Goal: Task Accomplishment & Management: Use online tool/utility

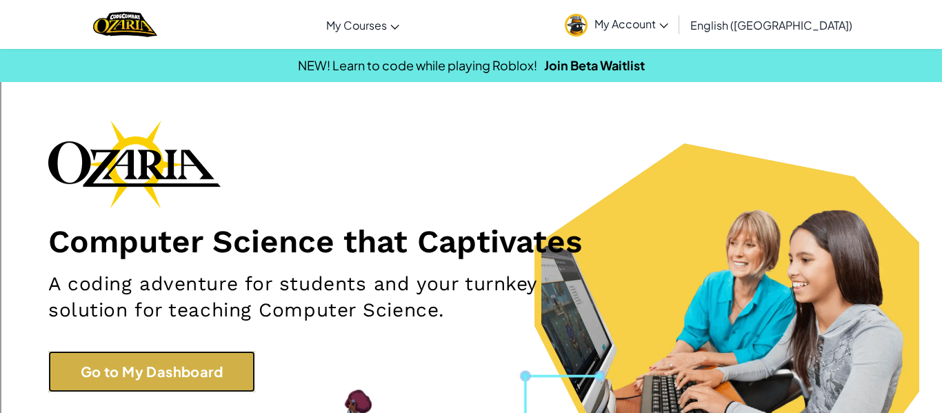
click at [225, 364] on link "Go to My Dashboard" at bounding box center [151, 371] width 207 height 41
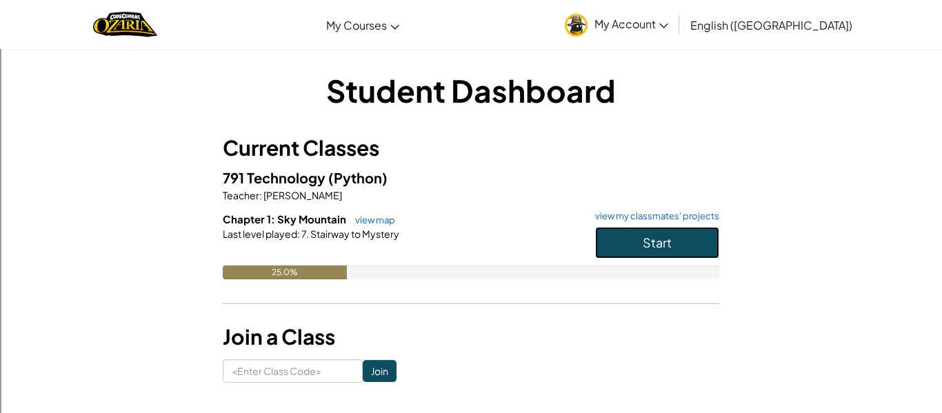
click at [605, 243] on button "Start" at bounding box center [657, 243] width 124 height 32
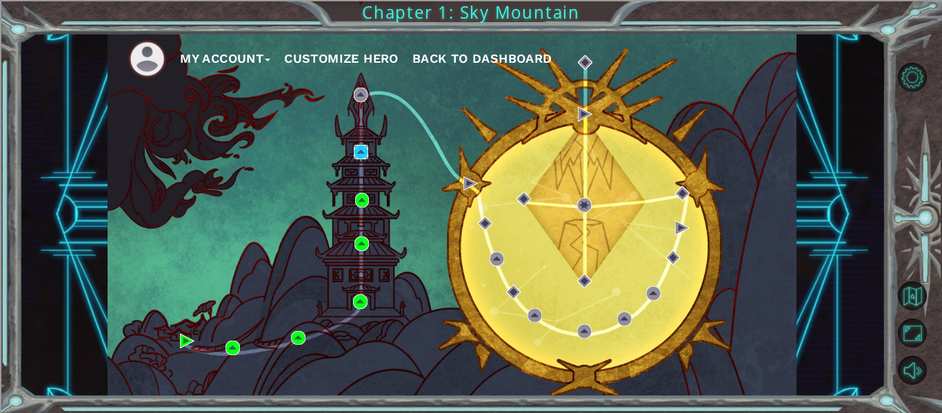
click at [359, 152] on img at bounding box center [361, 152] width 14 height 14
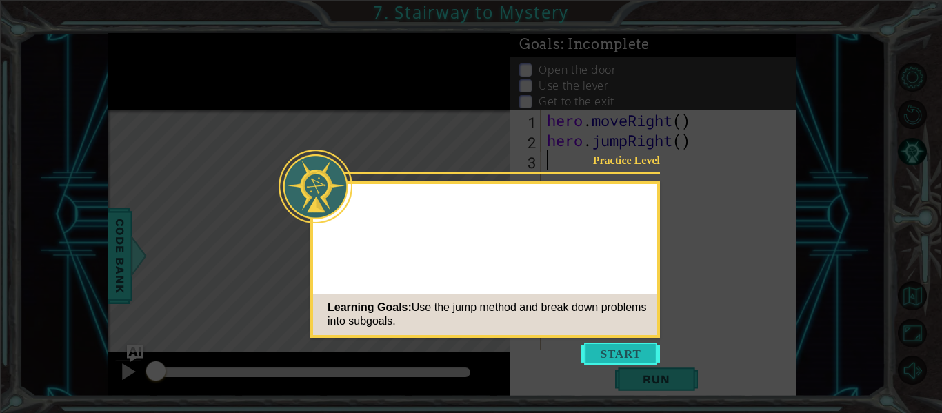
click at [607, 361] on button "Start" at bounding box center [620, 354] width 79 height 22
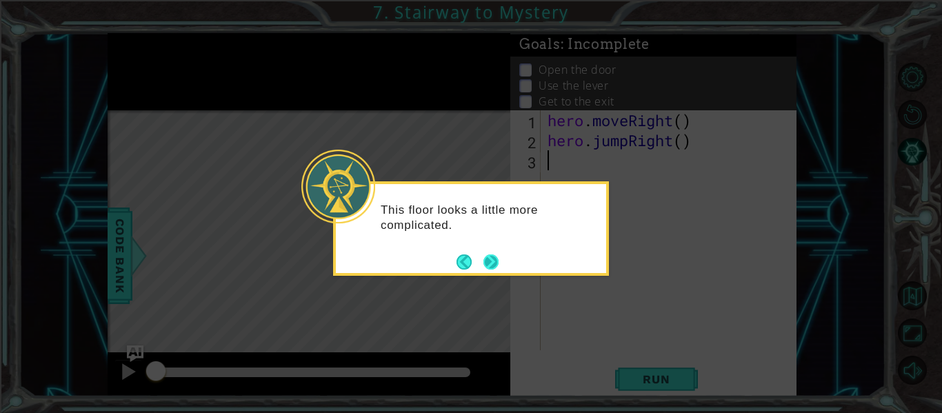
click at [483, 263] on button "Next" at bounding box center [491, 262] width 17 height 17
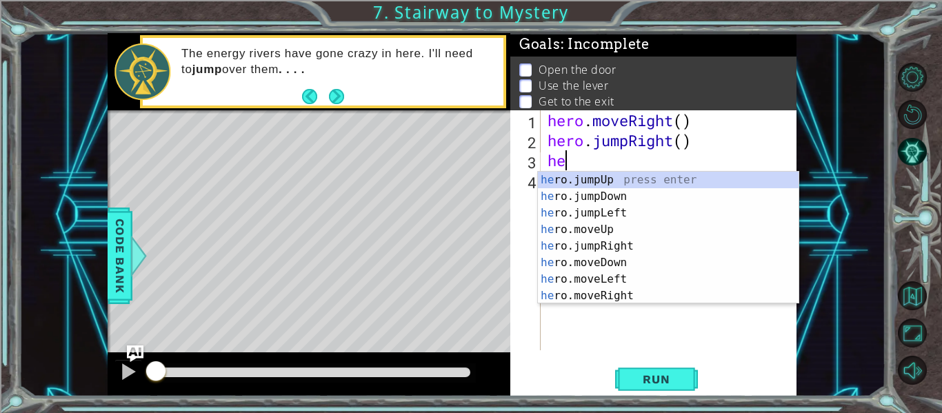
scroll to position [0, 1]
click at [580, 279] on div "her o.jumpUp press enter her o.jumpDown press enter her o.jumpLeft press enter …" at bounding box center [668, 254] width 261 height 165
type textarea "hero.moveLeft(1)"
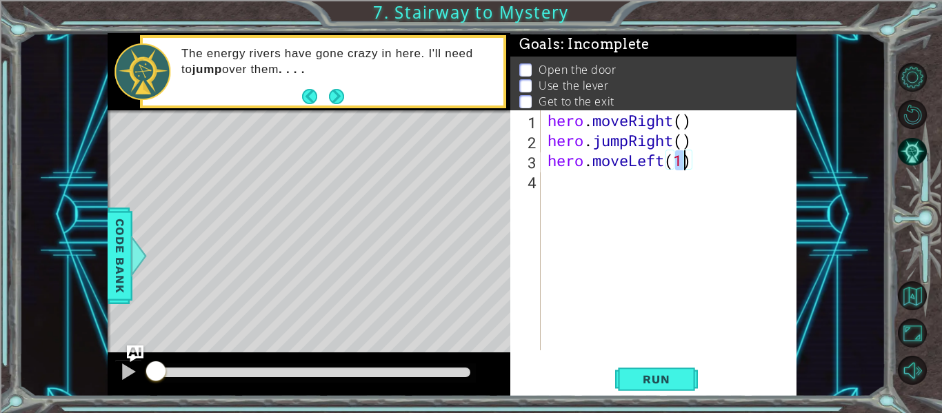
click at [546, 177] on div "hero . moveRight ( ) hero . jumpRight ( ) hero . moveLeft ( 1 )" at bounding box center [673, 250] width 256 height 280
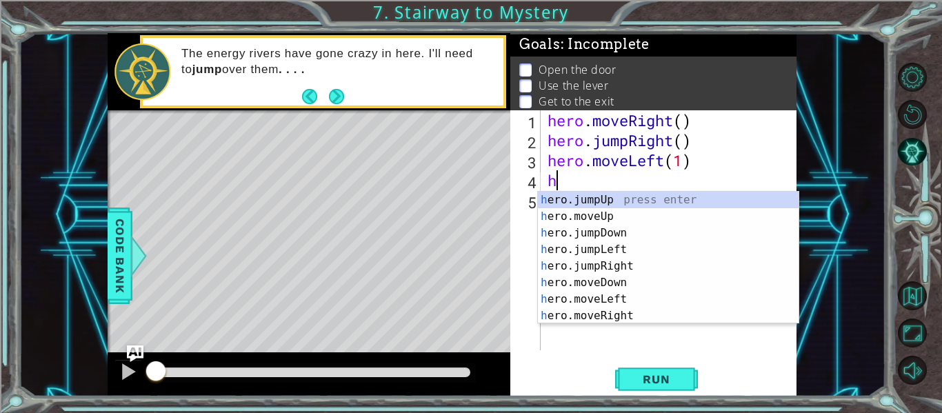
type textarea "her"
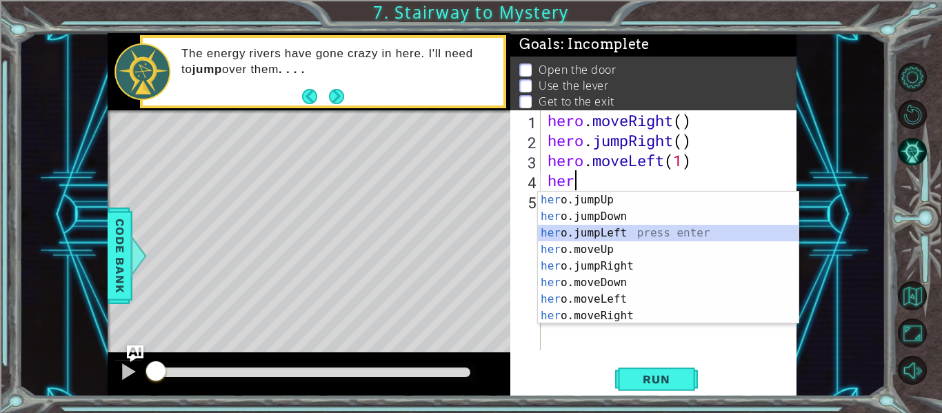
click at [548, 233] on div "her o.jumpUp press enter her o.jumpDown press enter her o.jumpLeft press enter …" at bounding box center [668, 274] width 261 height 165
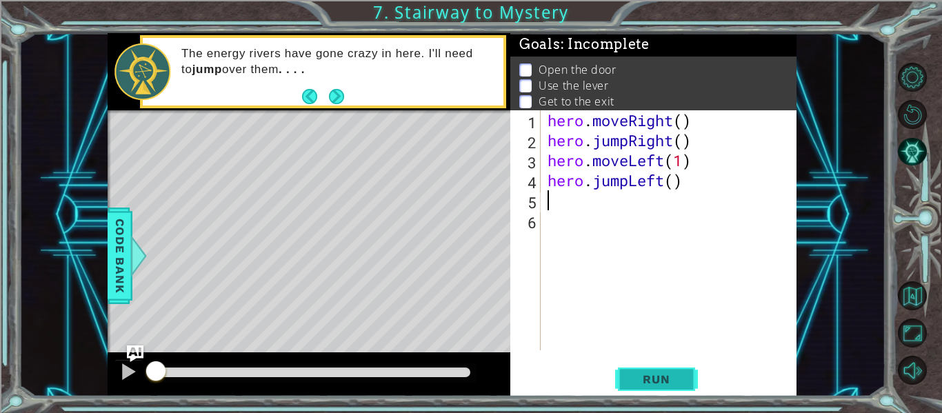
click at [630, 370] on button "Run" at bounding box center [656, 379] width 83 height 28
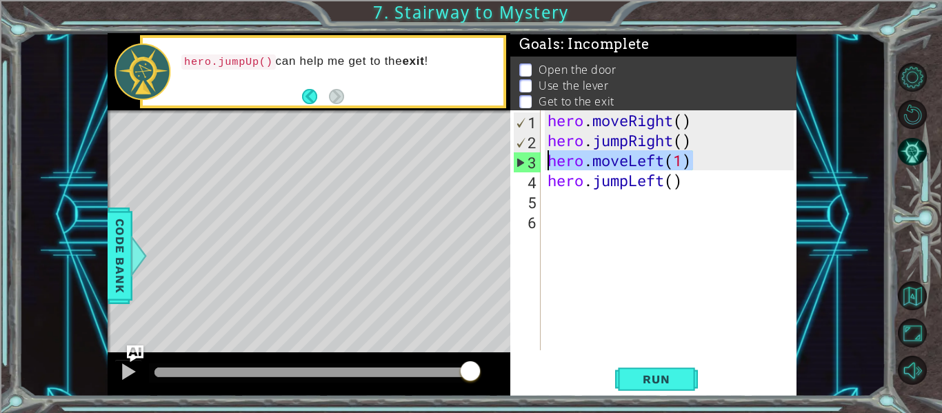
drag, startPoint x: 699, startPoint y: 166, endPoint x: 512, endPoint y: 163, distance: 186.2
click at [512, 163] on div "1 2 3 4 5 6 hero . moveRight ( ) hero . jumpRight ( ) hero . moveLeft ( 1 ) her…" at bounding box center [651, 230] width 283 height 240
type textarea "hero.moveLeft(1)"
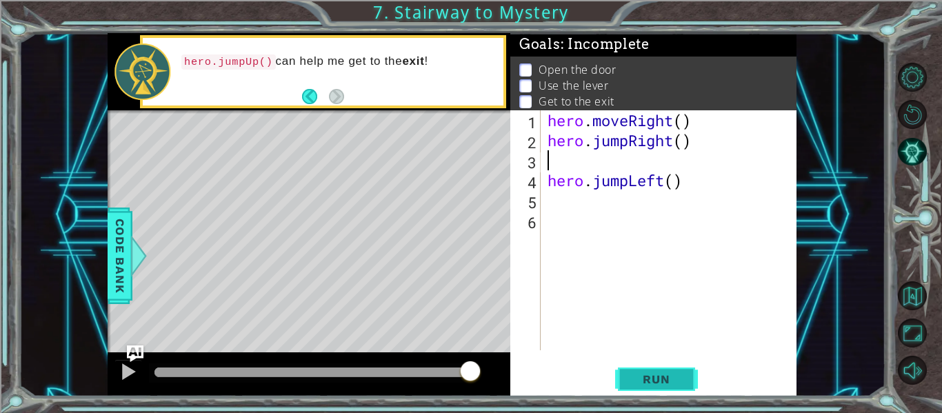
click at [655, 376] on span "Run" at bounding box center [656, 379] width 54 height 14
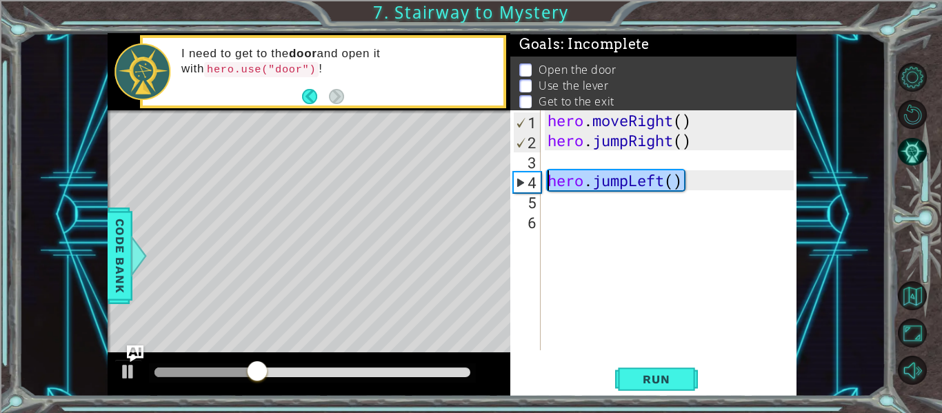
drag, startPoint x: 688, startPoint y: 183, endPoint x: 546, endPoint y: 183, distance: 141.4
click at [546, 183] on div "hero . moveRight ( ) hero . jumpRight ( ) hero . jumpLeft ( )" at bounding box center [673, 250] width 256 height 280
type textarea "hero.jumpLeft()"
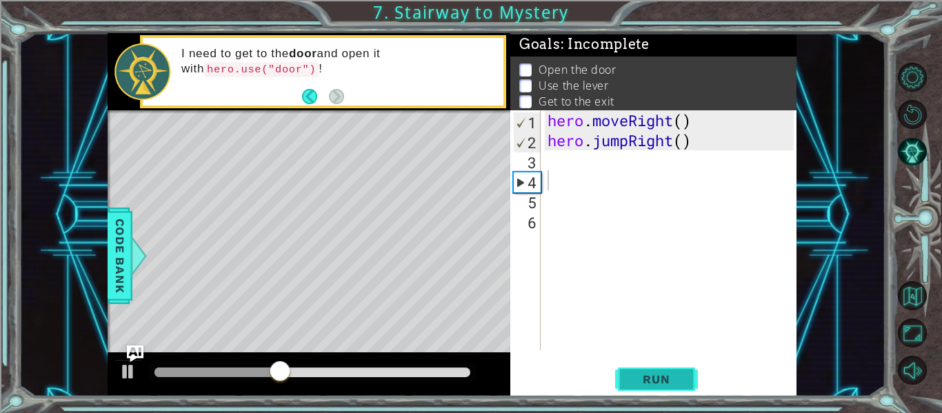
click at [634, 385] on span "Run" at bounding box center [656, 379] width 54 height 14
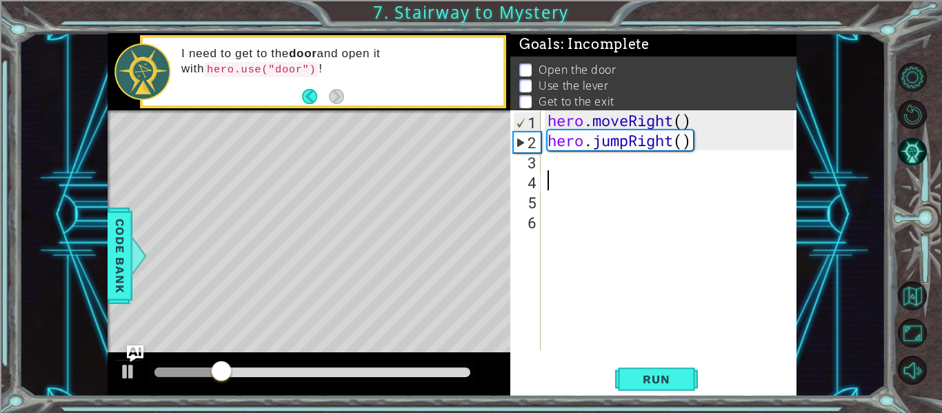
click at [556, 166] on div "hero . moveRight ( ) hero . jumpRight ( )" at bounding box center [673, 250] width 256 height 280
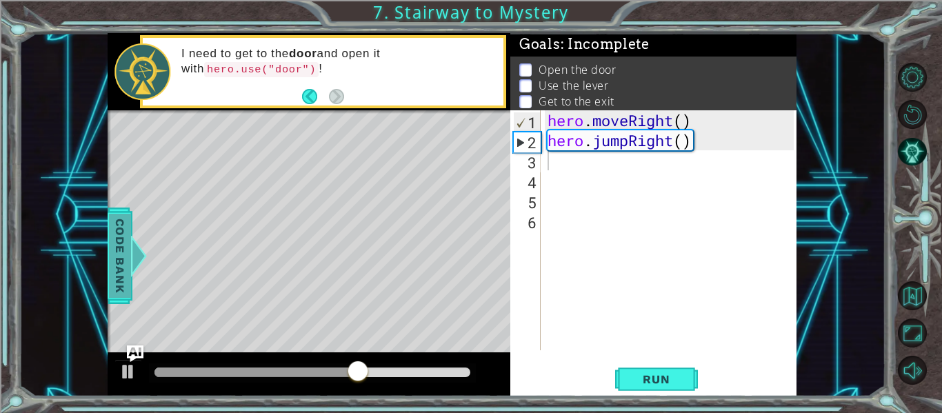
click at [122, 239] on span "Code Bank" at bounding box center [120, 256] width 22 height 84
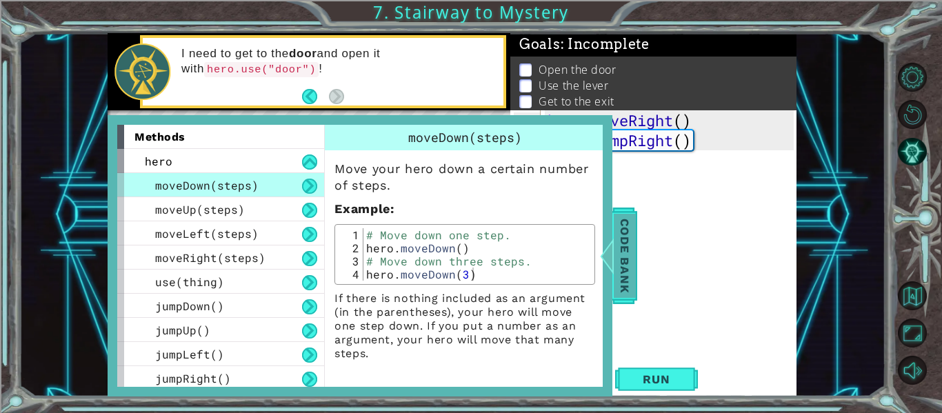
click at [608, 263] on div at bounding box center [607, 255] width 17 height 41
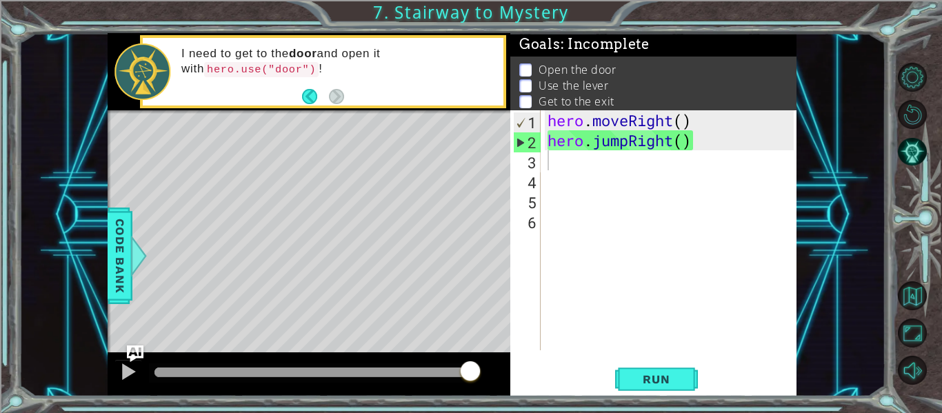
click at [553, 168] on div "hero . moveRight ( ) hero . jumpRight ( )" at bounding box center [673, 250] width 256 height 280
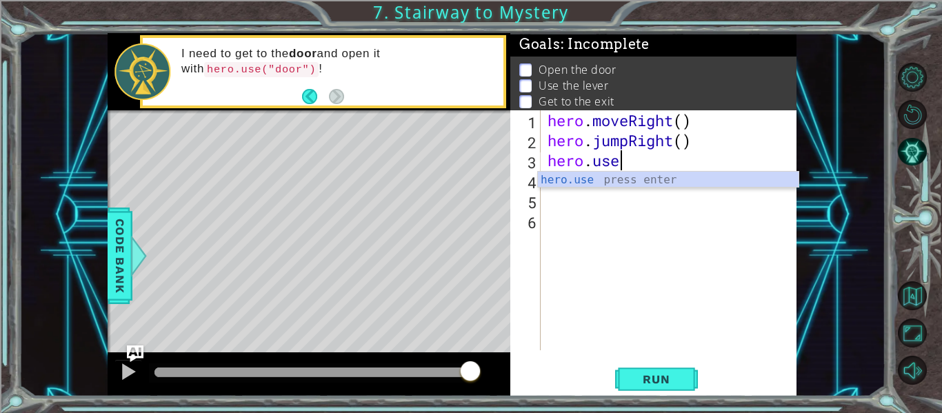
scroll to position [0, 3]
click at [648, 178] on div "hero.use press enter" at bounding box center [668, 197] width 261 height 50
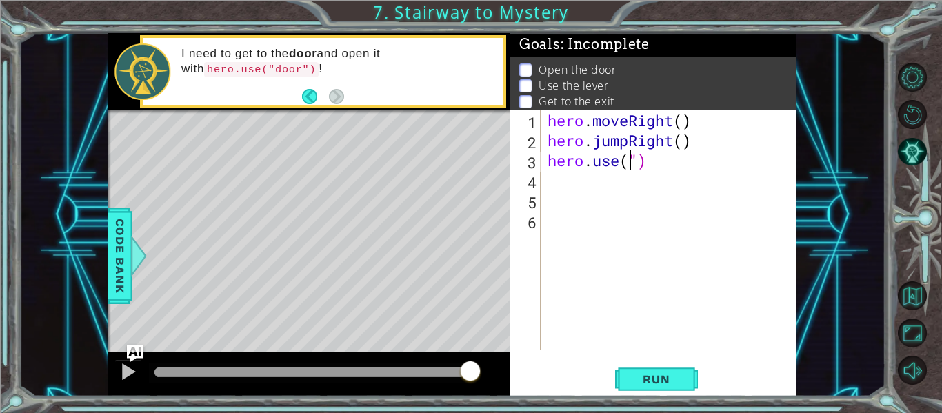
scroll to position [0, 4]
type textarea "hero.use("door")"
click at [667, 381] on span "Run" at bounding box center [656, 379] width 54 height 14
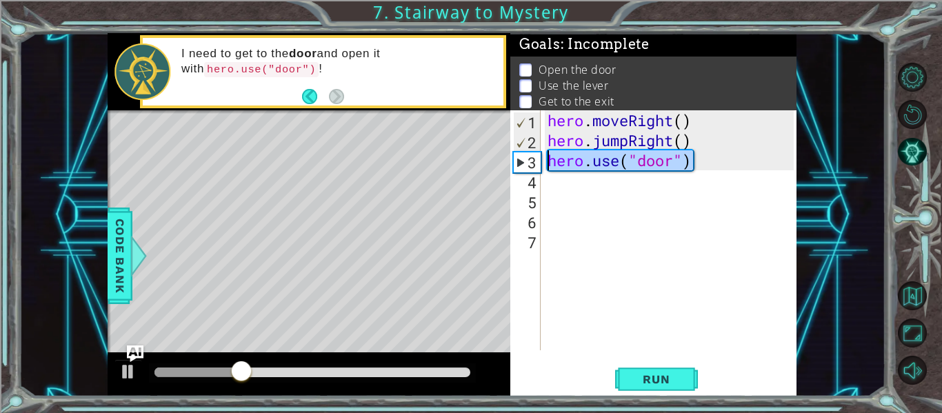
drag, startPoint x: 702, startPoint y: 159, endPoint x: 545, endPoint y: 164, distance: 157.3
click at [545, 164] on div "hero . moveRight ( ) hero . jumpRight ( ) hero . use ( "door" )" at bounding box center [673, 250] width 256 height 280
type textarea "hero.use("door")"
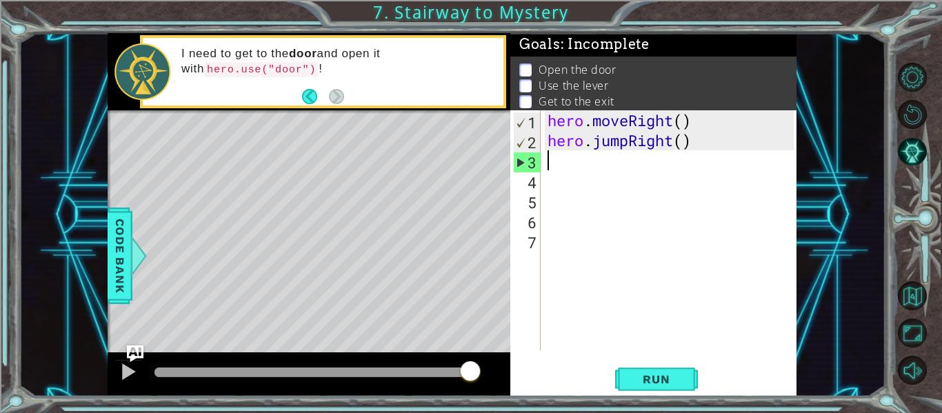
click at [656, 174] on div "hero . moveRight ( ) hero . jumpRight ( )" at bounding box center [673, 250] width 256 height 280
click at [548, 157] on div "hero . moveRight ( ) hero . jumpRight ( )" at bounding box center [673, 250] width 256 height 280
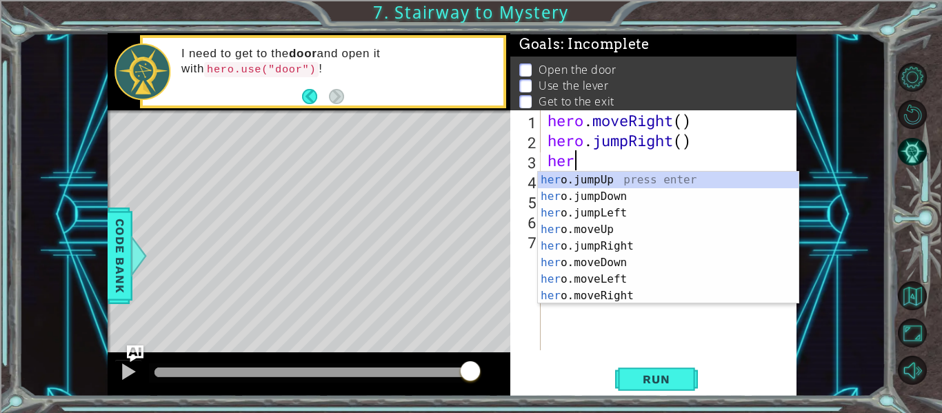
scroll to position [0, 1]
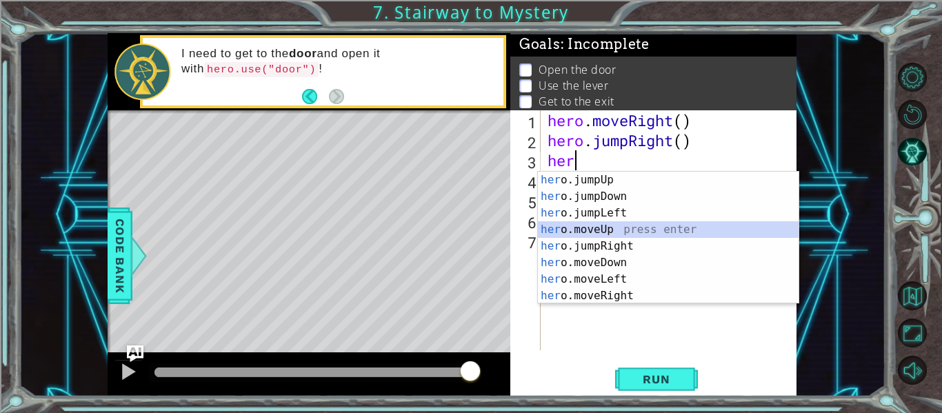
click at [600, 234] on div "her o.jumpUp press enter her o.jumpDown press enter her o.jumpLeft press enter …" at bounding box center [668, 254] width 261 height 165
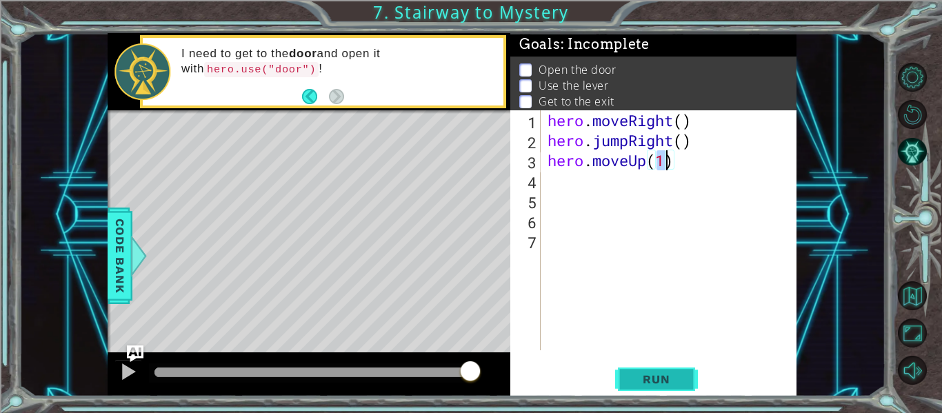
type textarea "hero.moveUp(1)"
click at [625, 383] on button "Run" at bounding box center [656, 379] width 83 height 28
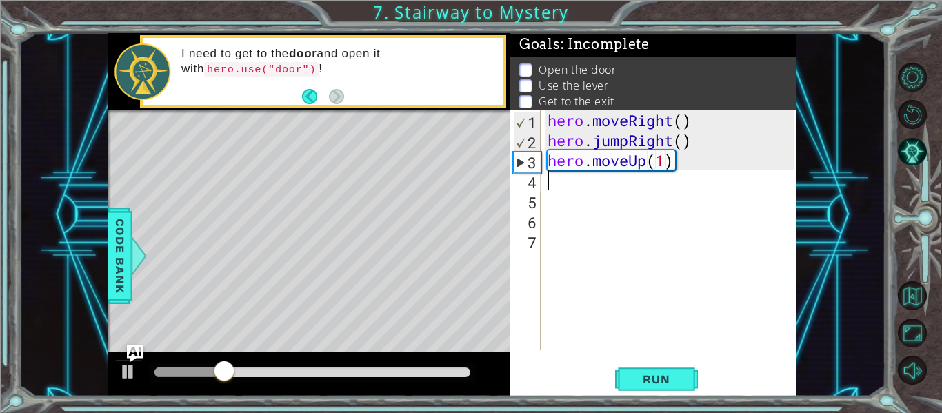
click at [550, 185] on div "hero . moveRight ( ) hero . jumpRight ( ) hero . moveUp ( 1 )" at bounding box center [673, 250] width 256 height 280
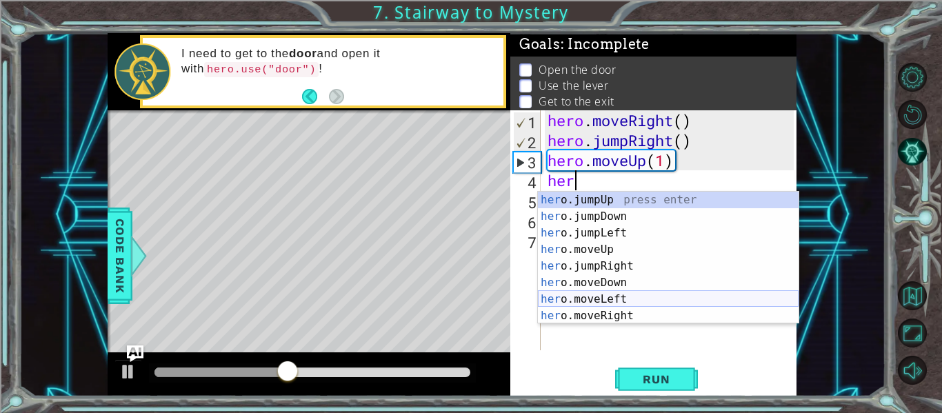
click at [581, 298] on div "her o.jumpUp press enter her o.jumpDown press enter her o.jumpLeft press enter …" at bounding box center [668, 274] width 261 height 165
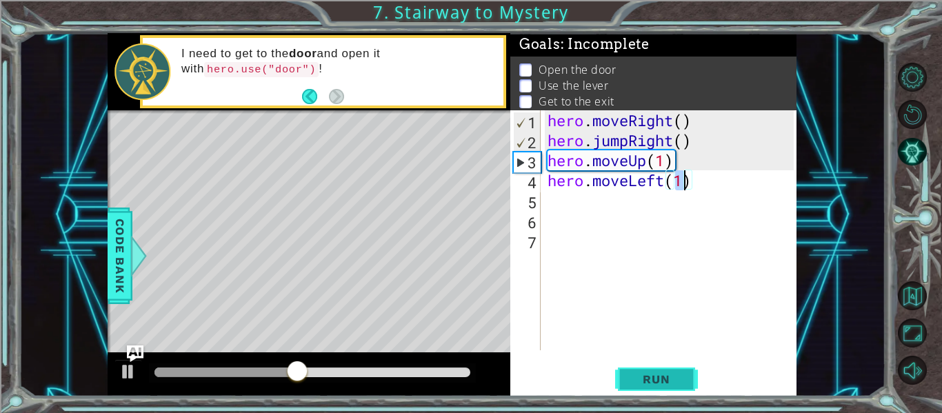
click at [634, 375] on span "Run" at bounding box center [656, 379] width 54 height 14
click at [626, 375] on button "Run" at bounding box center [656, 379] width 83 height 28
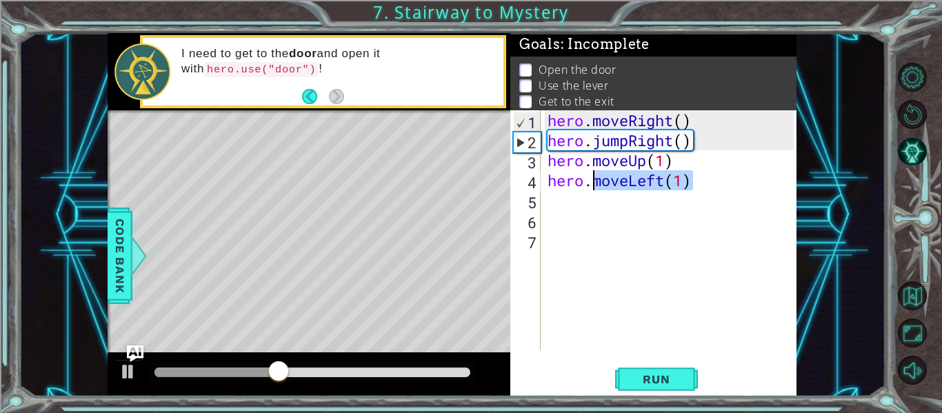
drag, startPoint x: 698, startPoint y: 181, endPoint x: 596, endPoint y: 185, distance: 102.1
click at [596, 185] on div "hero . moveRight ( ) hero . jumpRight ( ) hero . moveUp ( 1 ) hero . moveLeft (…" at bounding box center [673, 250] width 256 height 280
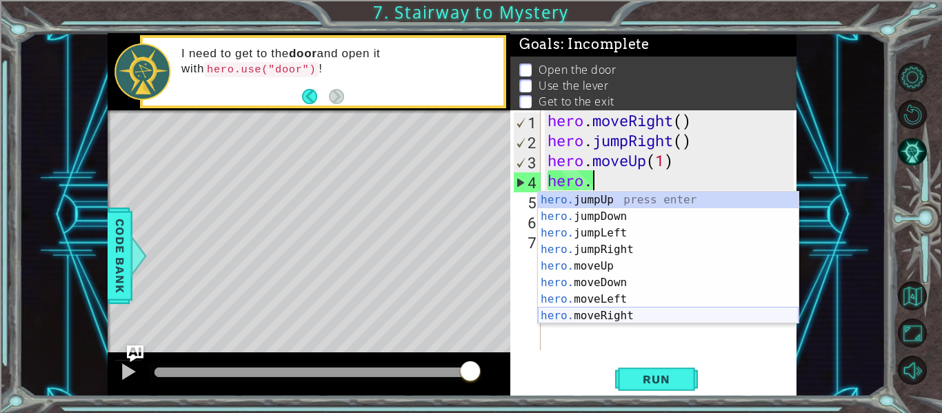
click at [590, 311] on div "hero. jumpUp press enter hero. jumpDown press enter hero. jumpLeft press enter …" at bounding box center [668, 274] width 261 height 165
type textarea "hero.moveRight(1)"
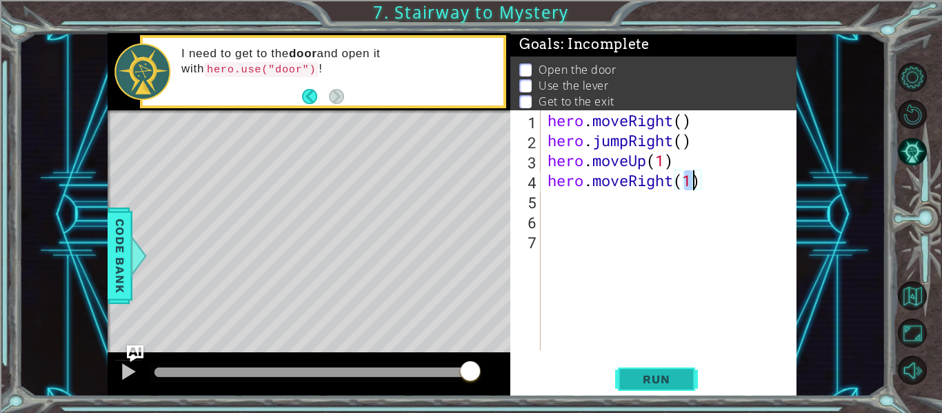
click at [630, 372] on button "Run" at bounding box center [656, 379] width 83 height 28
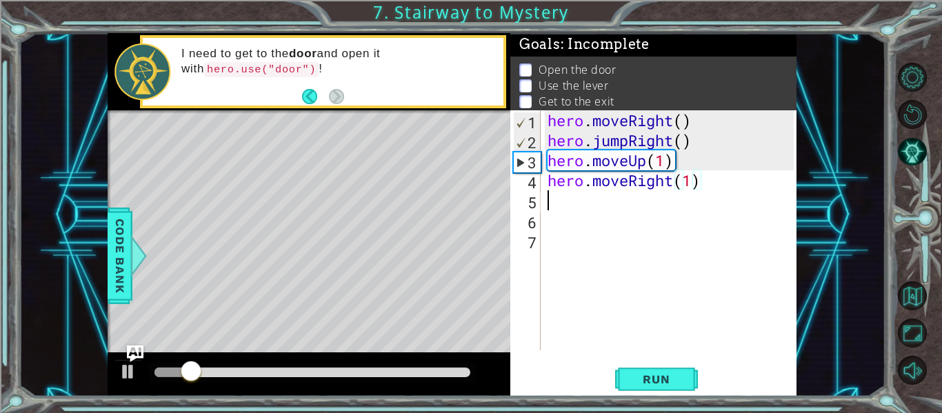
click at [551, 202] on div "hero . moveRight ( ) hero . jumpRight ( ) hero . moveUp ( 1 ) hero . moveRight …" at bounding box center [673, 250] width 256 height 280
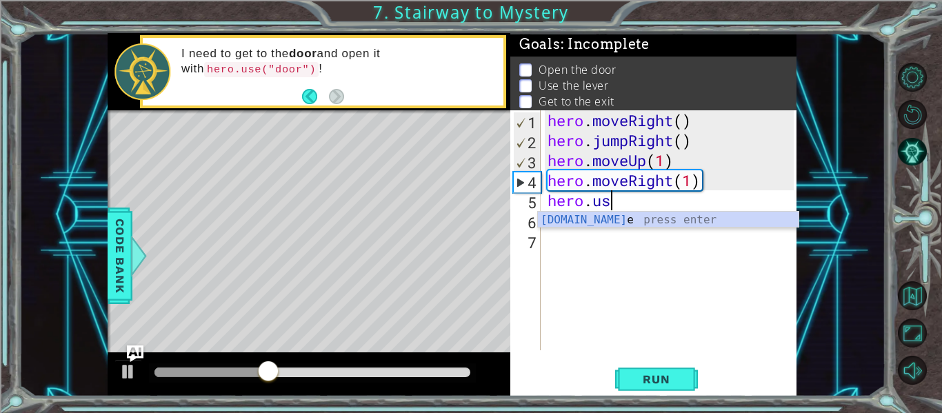
scroll to position [0, 3]
click at [612, 220] on div "hero.use press enter" at bounding box center [668, 237] width 261 height 50
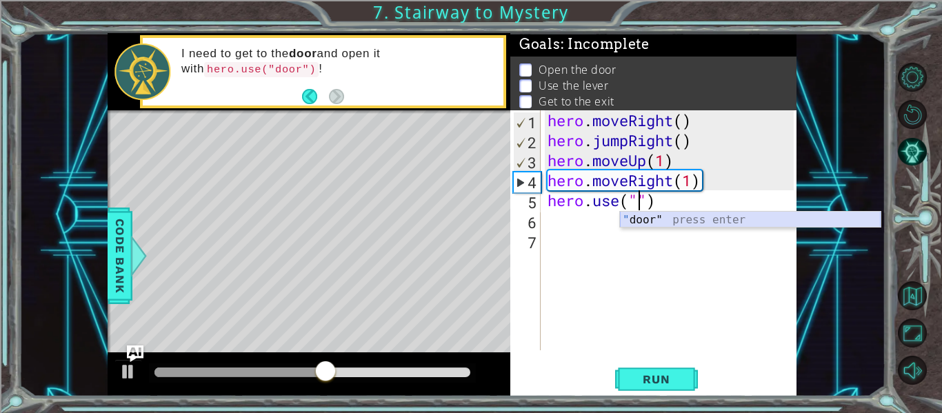
click at [655, 220] on div "" door" press enter" at bounding box center [750, 237] width 261 height 50
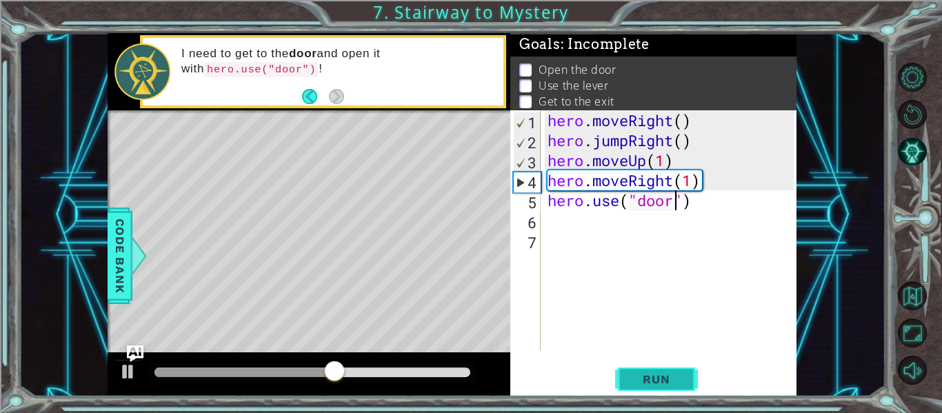
type textarea "hero.use("door")"
click at [637, 377] on span "Run" at bounding box center [656, 379] width 54 height 14
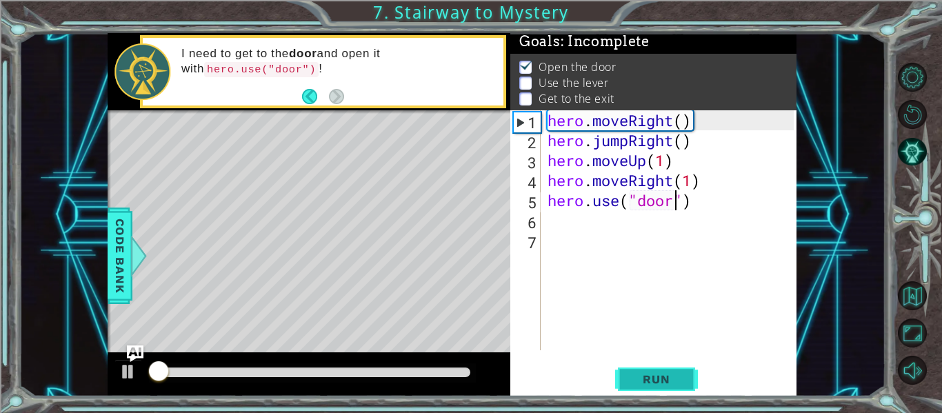
scroll to position [3, 0]
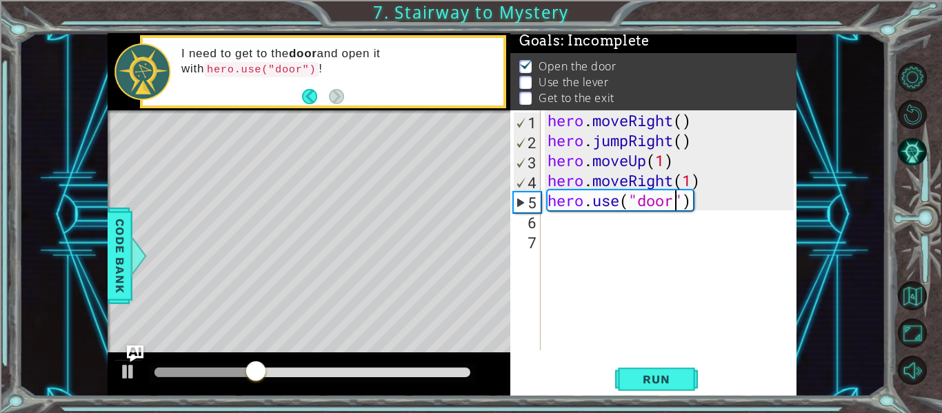
click at [545, 223] on div "hero . moveRight ( ) hero . jumpRight ( ) hero . moveUp ( 1 ) hero . moveRight …" at bounding box center [673, 250] width 256 height 280
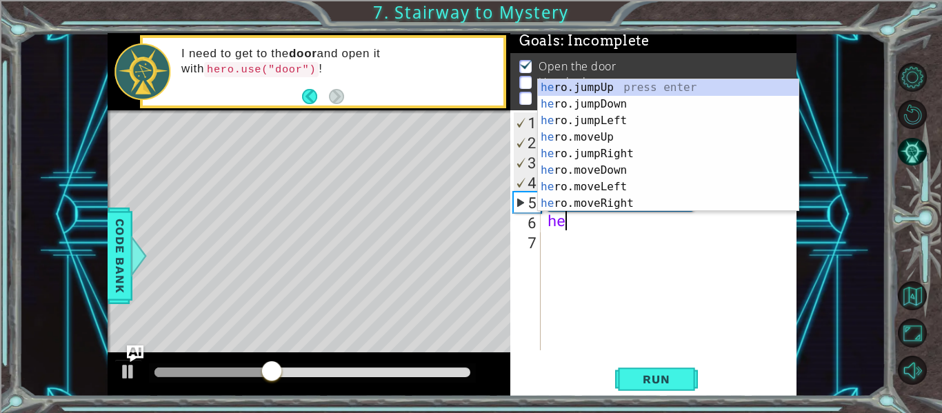
scroll to position [0, 1]
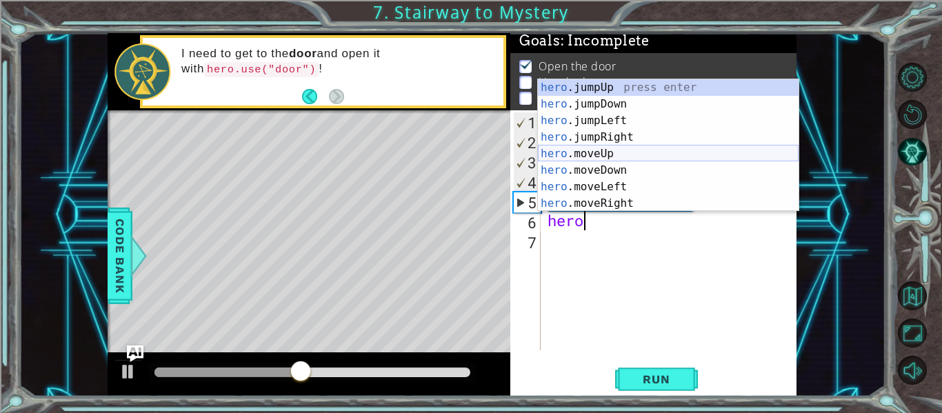
click at [570, 156] on div "hero .jumpUp press enter hero .jumpDown press enter hero .jumpLeft press enter …" at bounding box center [668, 161] width 261 height 165
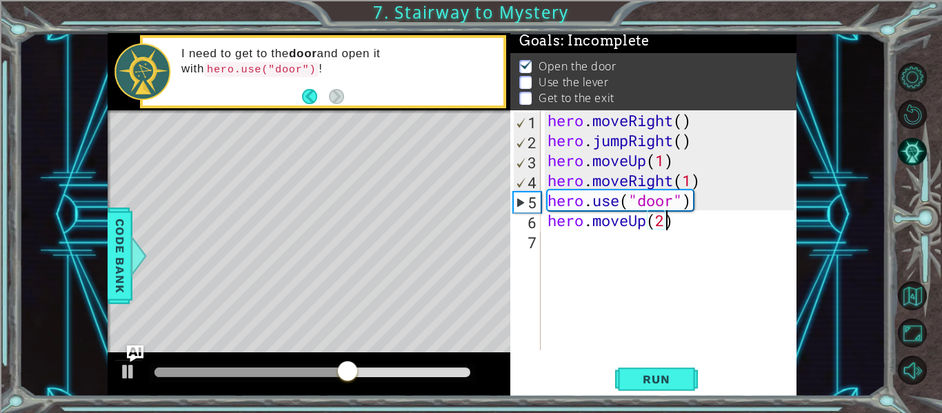
scroll to position [0, 5]
type textarea "hero.moveUp(2)"
click at [639, 381] on span "Run" at bounding box center [656, 379] width 54 height 14
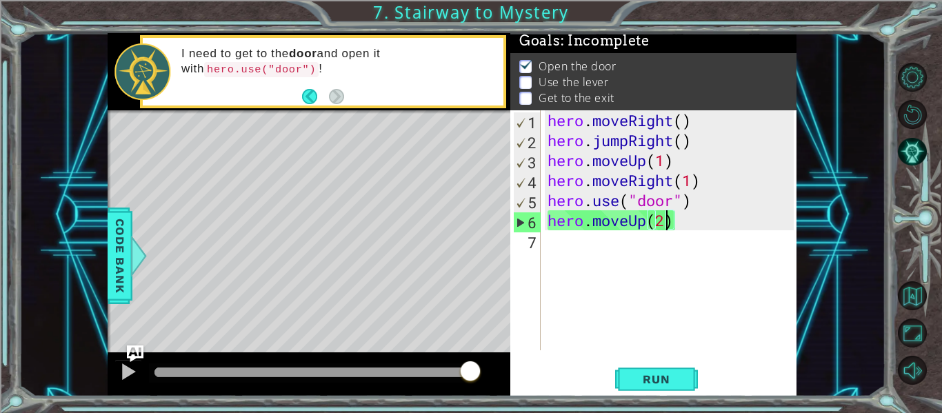
click at [551, 244] on div "hero . moveRight ( ) hero . jumpRight ( ) hero . moveUp ( 1 ) hero . moveRight …" at bounding box center [673, 250] width 256 height 280
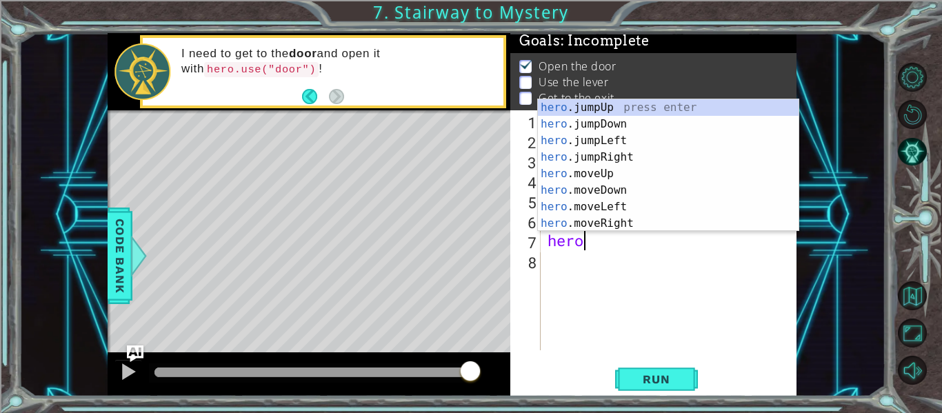
scroll to position [0, 1]
click at [572, 224] on div "hero. jumpUp press enter hero. jumpDown press enter hero. jumpLeft press enter …" at bounding box center [668, 181] width 261 height 165
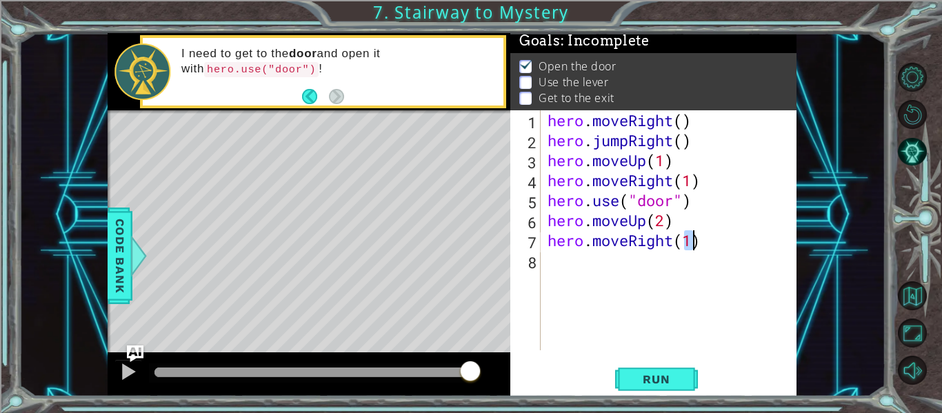
type textarea "hero.moveRight(1)"
click at [559, 262] on div "hero . moveRight ( ) hero . jumpRight ( ) hero . moveUp ( 1 ) hero . moveRight …" at bounding box center [673, 250] width 256 height 280
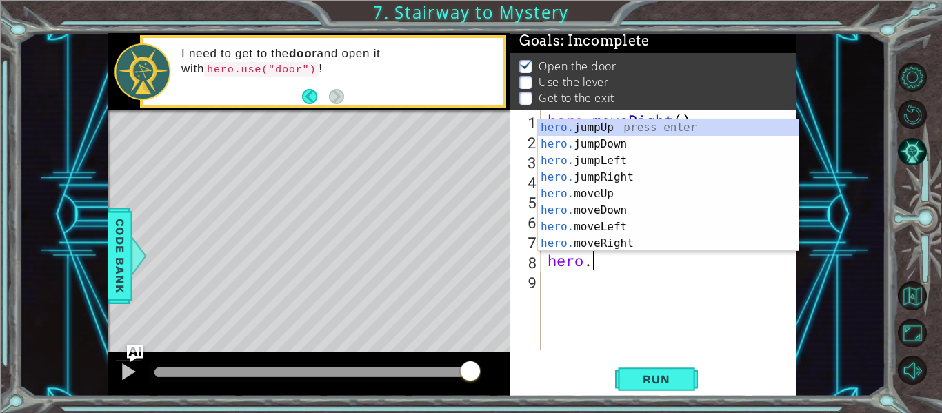
scroll to position [0, 2]
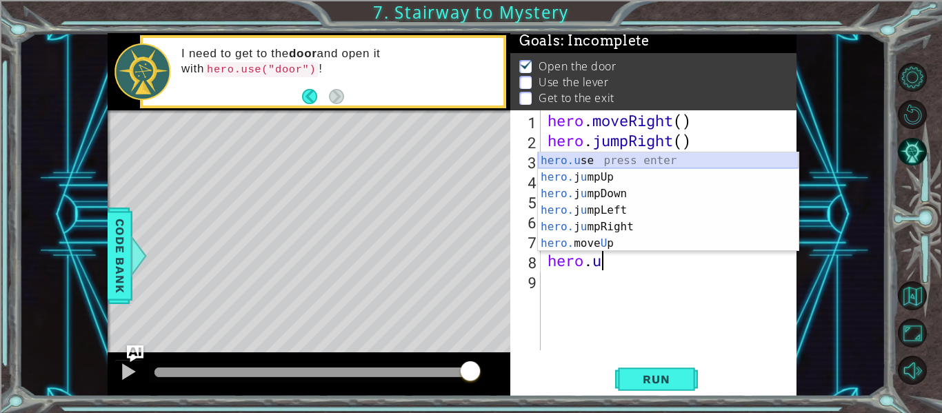
click at [582, 160] on div "hero.u se press enter hero. j u mpUp press enter hero. j u mpDown press enter h…" at bounding box center [668, 218] width 261 height 132
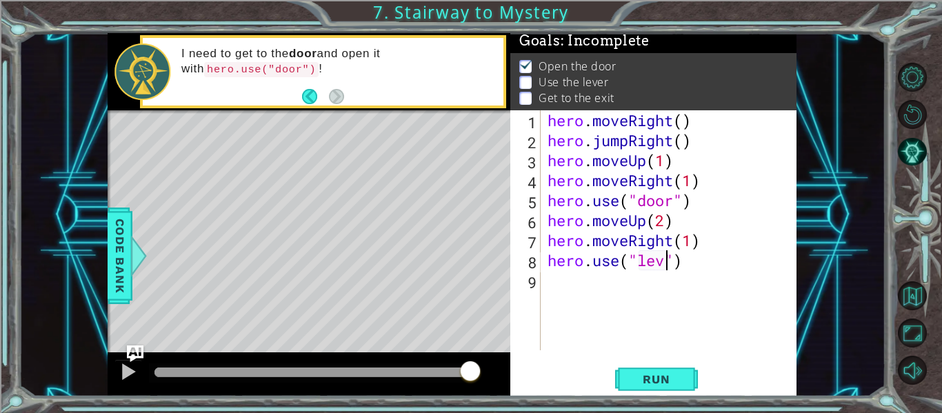
scroll to position [0, 6]
click at [658, 373] on span "Run" at bounding box center [656, 379] width 54 height 14
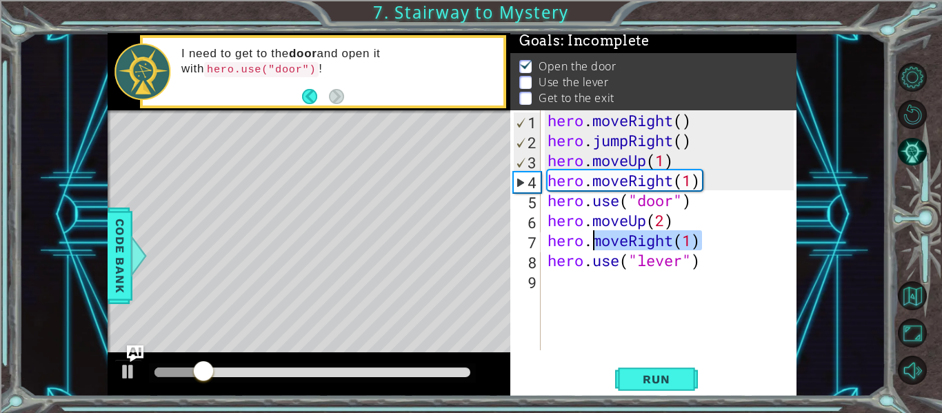
drag, startPoint x: 703, startPoint y: 242, endPoint x: 594, endPoint y: 243, distance: 109.0
click at [594, 243] on div "hero . moveRight ( ) hero . jumpRight ( ) hero . moveUp ( 1 ) hero . moveRight …" at bounding box center [673, 250] width 256 height 280
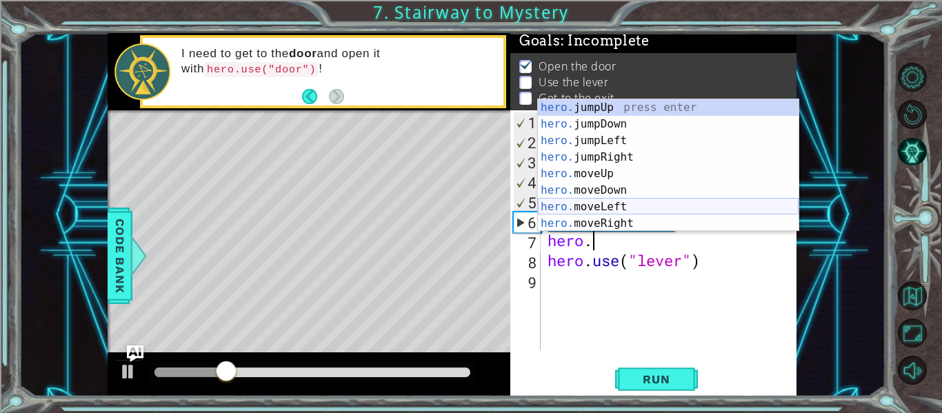
click at [588, 206] on div "hero. jumpUp press enter hero. jumpDown press enter hero. jumpLeft press enter …" at bounding box center [668, 181] width 261 height 165
type textarea "hero.moveLeft(1)"
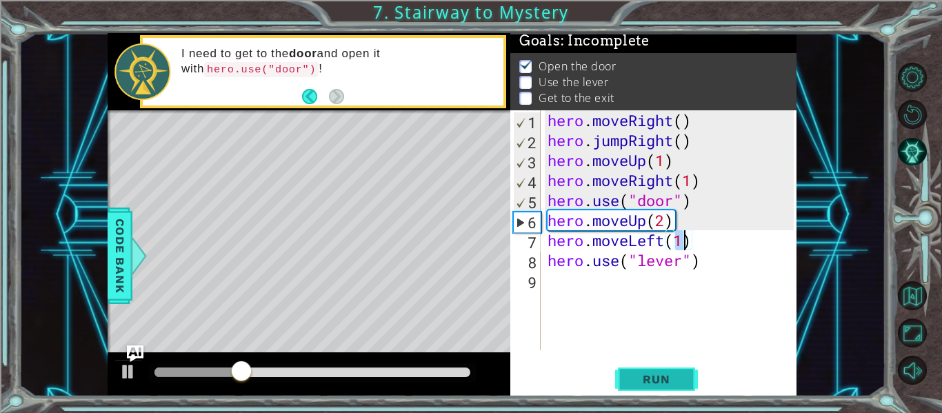
click at [672, 380] on span "Run" at bounding box center [656, 379] width 54 height 14
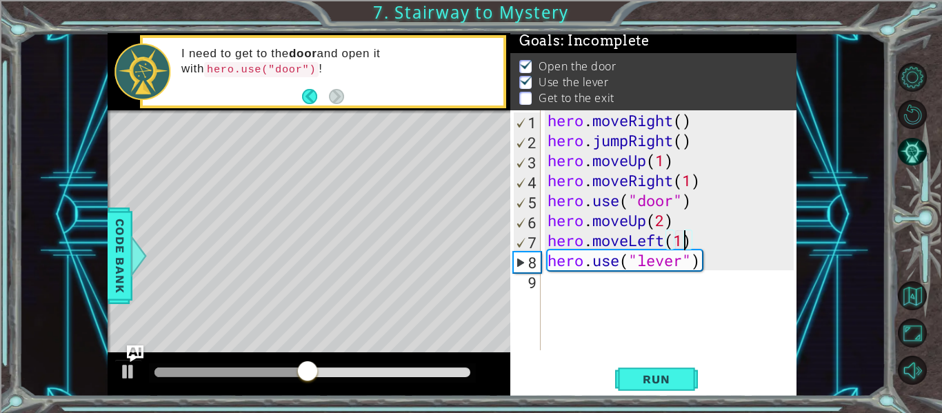
click at [579, 285] on div "hero . moveRight ( ) hero . jumpRight ( ) hero . moveUp ( 1 ) hero . moveRight …" at bounding box center [673, 250] width 256 height 280
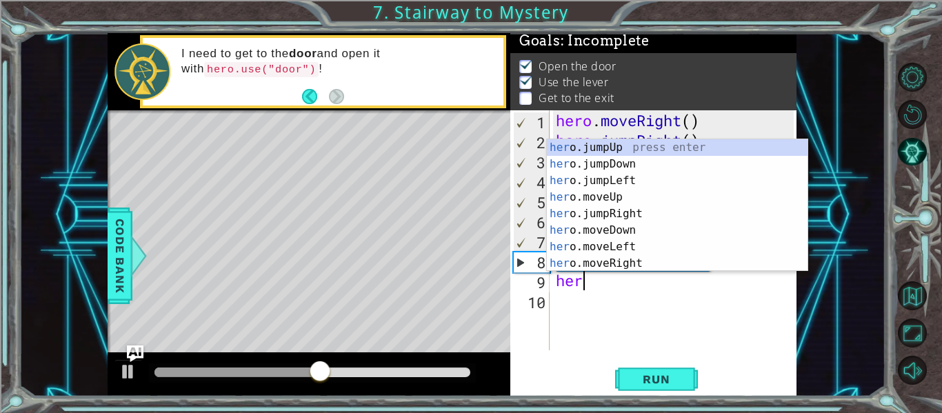
scroll to position [0, 1]
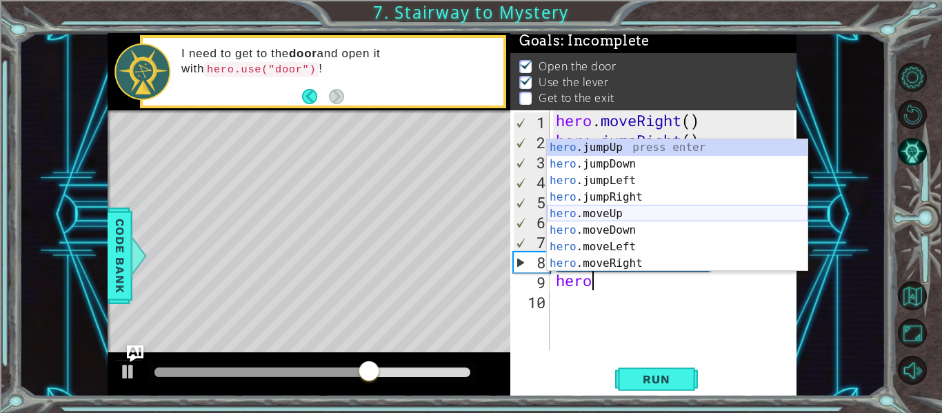
click at [592, 213] on div "hero .jumpUp press enter hero .jumpDown press enter hero .jumpLeft press enter …" at bounding box center [677, 221] width 261 height 165
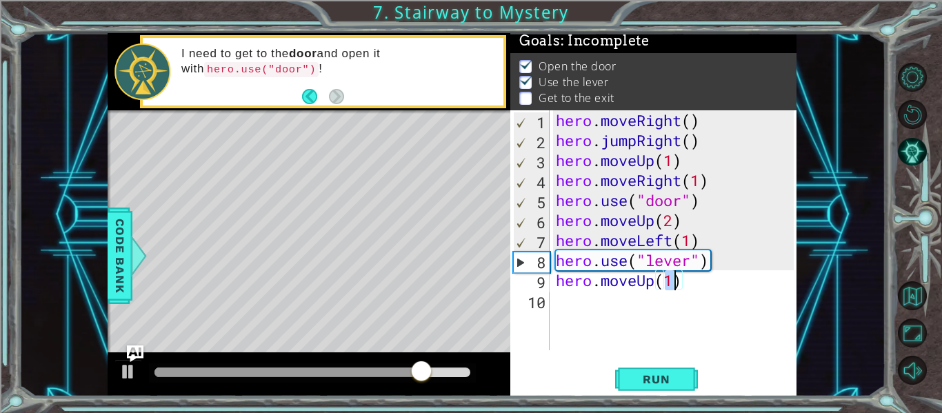
type textarea "hero.moveUp(2)"
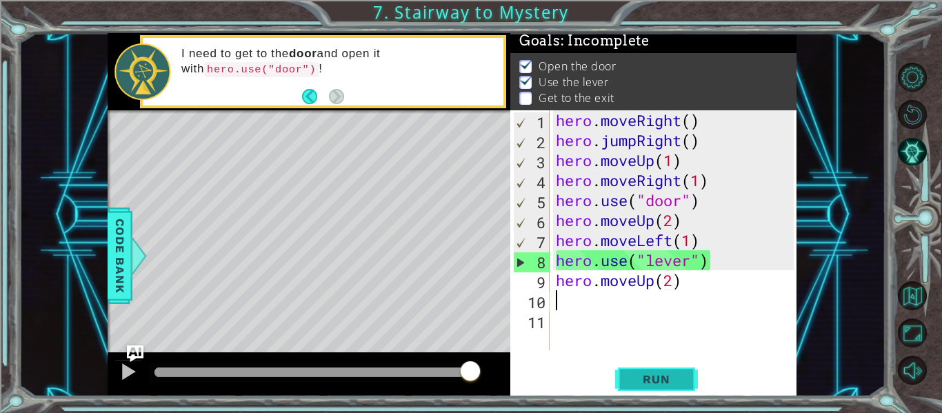
click at [679, 371] on button "Run" at bounding box center [656, 379] width 83 height 28
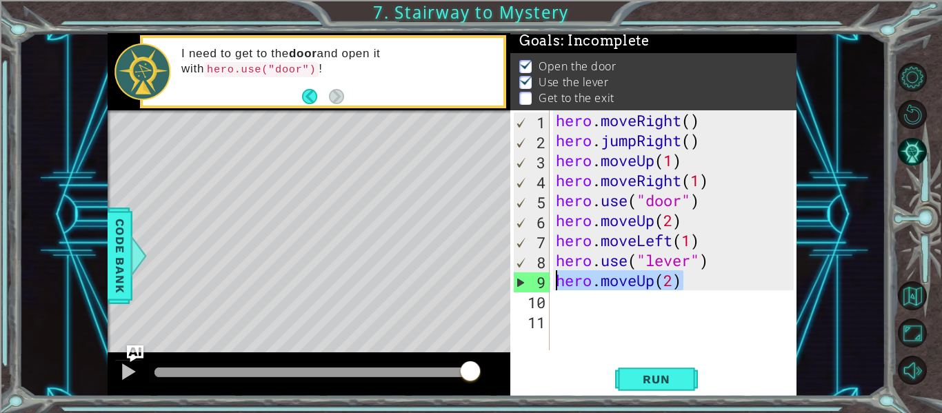
drag, startPoint x: 681, startPoint y: 281, endPoint x: 553, endPoint y: 280, distance: 127.6
click at [553, 280] on div "hero . moveRight ( ) hero . jumpRight ( ) hero . moveUp ( 1 ) hero . moveRight …" at bounding box center [677, 250] width 248 height 280
type textarea "hero.moveUp(2)"
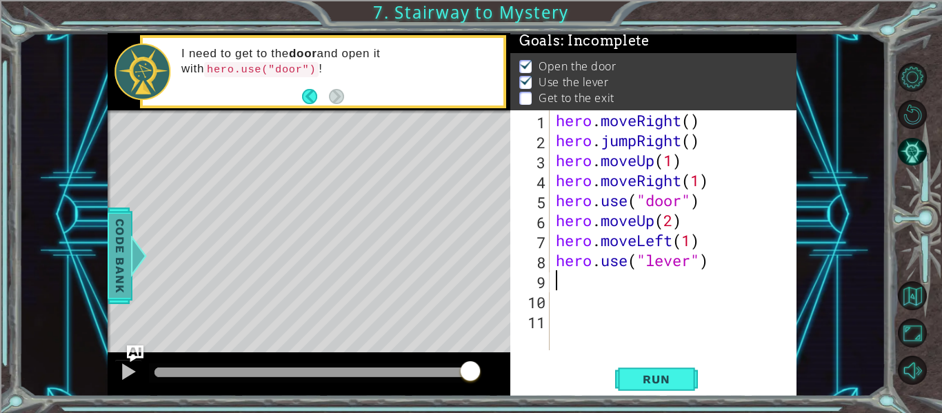
click at [118, 250] on span "Code Bank" at bounding box center [120, 256] width 22 height 84
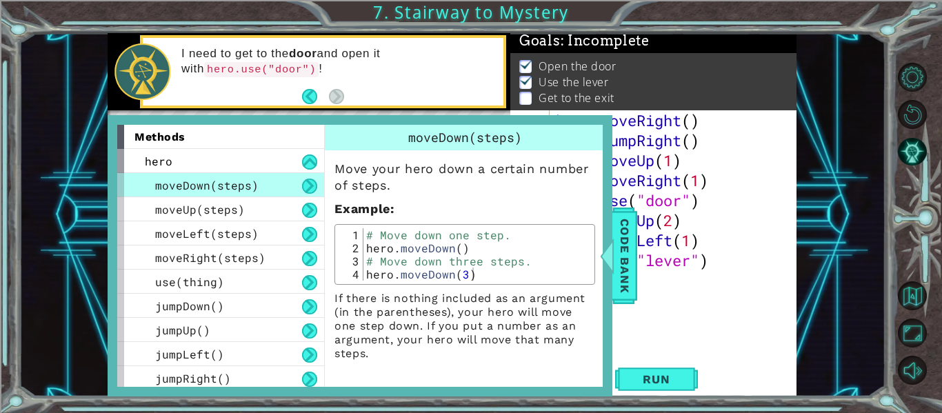
click at [273, 186] on div "moveDown(steps)" at bounding box center [220, 185] width 207 height 24
click at [302, 210] on button at bounding box center [309, 210] width 15 height 15
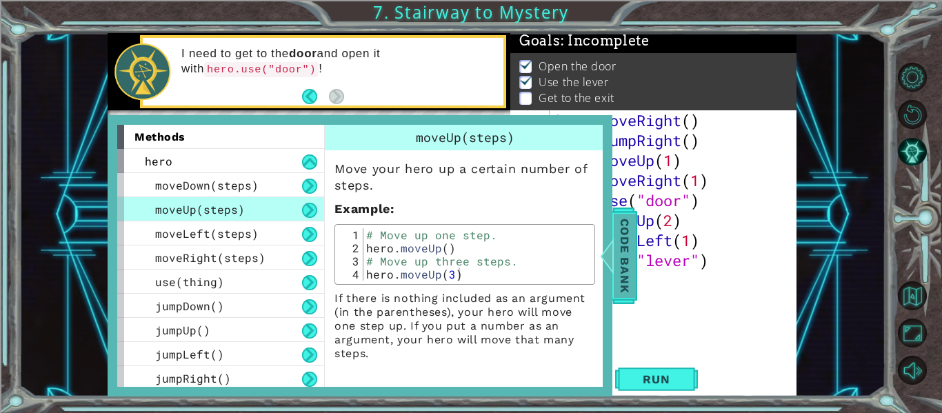
click at [628, 247] on span "Code Bank" at bounding box center [625, 256] width 22 height 84
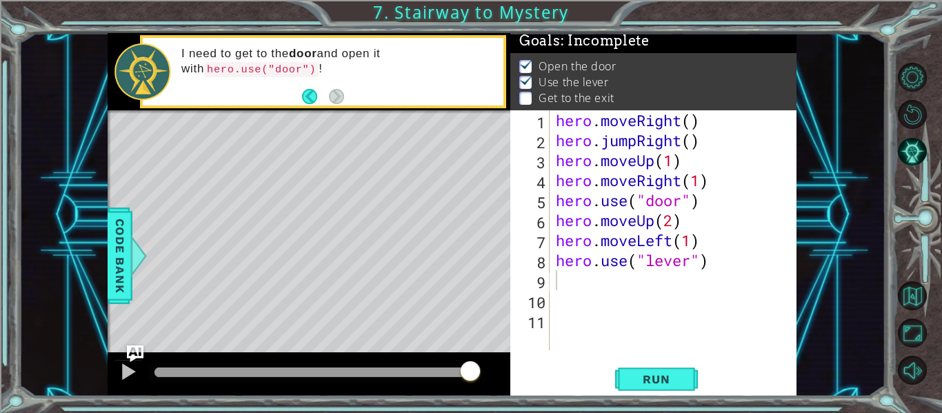
click at [815, 318] on div "1 ההההההההההההההההההההההההההההההההההההההההההההההההההההההההההההההההההההההההההההה…" at bounding box center [452, 214] width 867 height 363
click at [761, 223] on div "hero . moveRight ( ) hero . jumpRight ( ) hero . moveUp ( 1 ) hero . moveRight …" at bounding box center [677, 250] width 248 height 280
type textarea "hero.moveUp(2)"
click at [558, 291] on div "hero . moveRight ( ) hero . jumpRight ( ) hero . moveUp ( 1 ) hero . moveRight …" at bounding box center [677, 250] width 248 height 280
click at [555, 283] on div "hero . moveRight ( ) hero . jumpRight ( ) hero . moveUp ( 1 ) hero . moveRight …" at bounding box center [677, 250] width 248 height 280
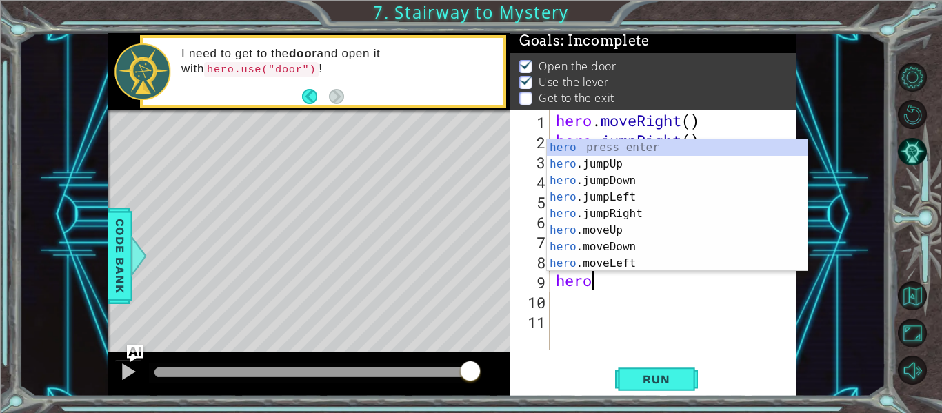
scroll to position [0, 1]
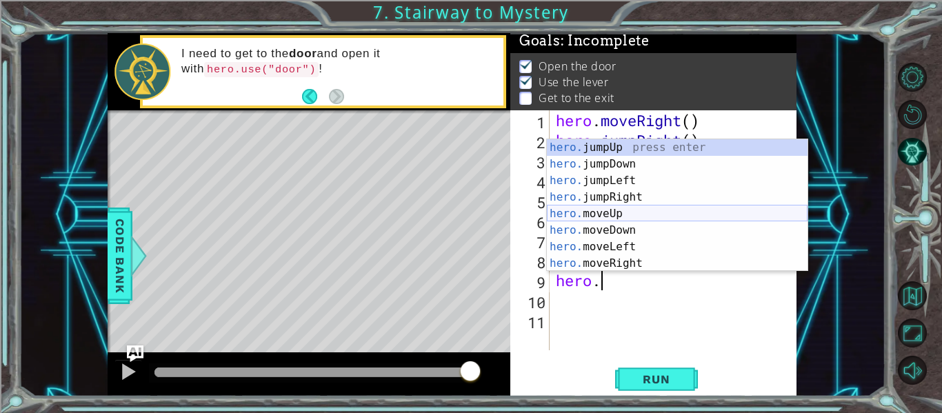
click at [568, 218] on div "hero. jumpUp press enter hero. jumpDown press enter hero. jumpLeft press enter …" at bounding box center [677, 221] width 261 height 165
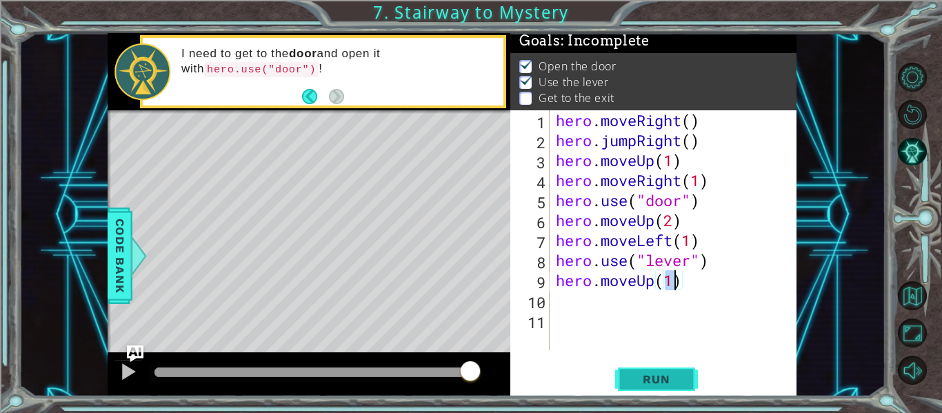
type textarea "hero.moveUp(1)"
click at [626, 378] on button "Run" at bounding box center [656, 379] width 83 height 28
